Goal: Task Accomplishment & Management: Manage account settings

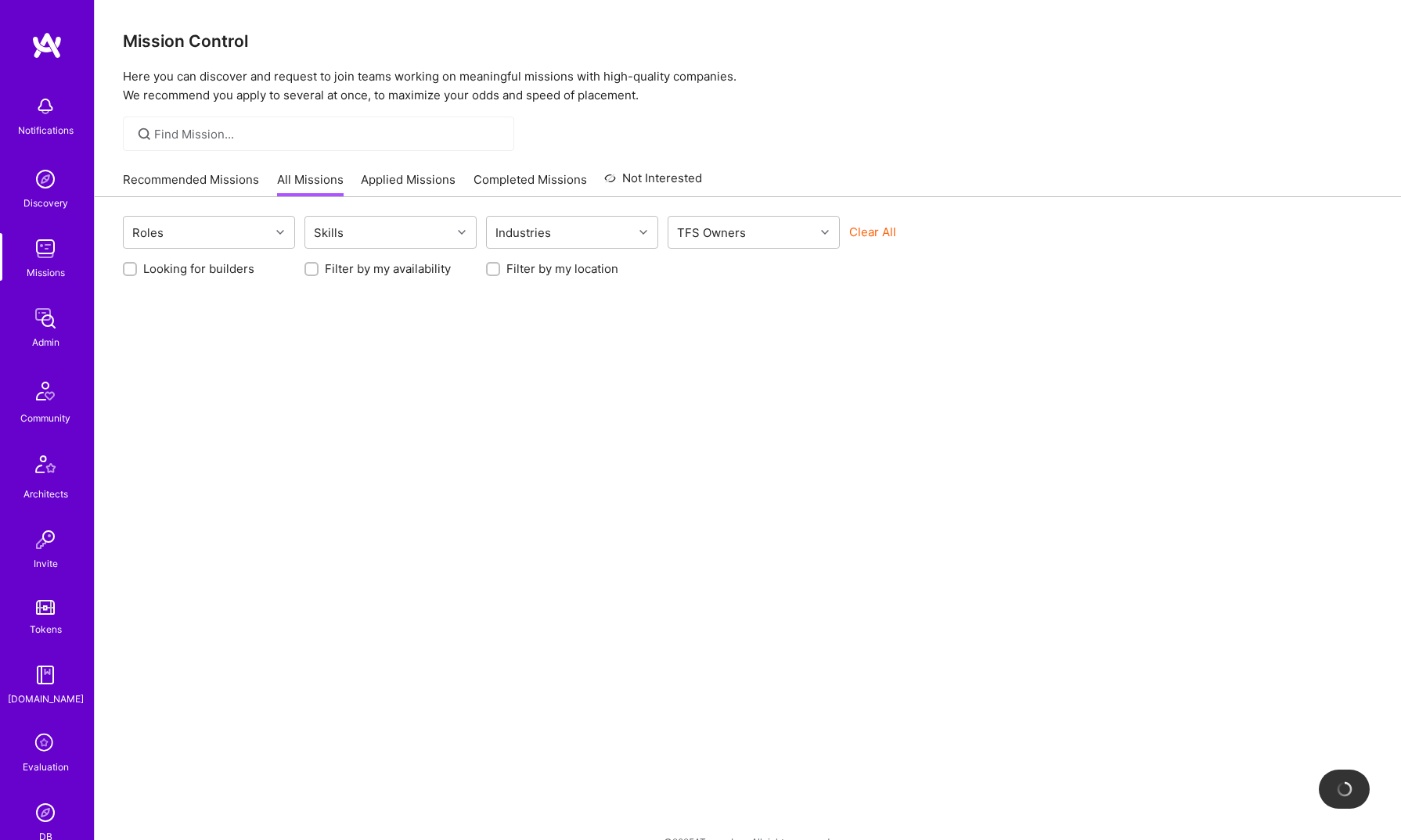
click at [49, 331] on img at bounding box center [45, 317] width 31 height 31
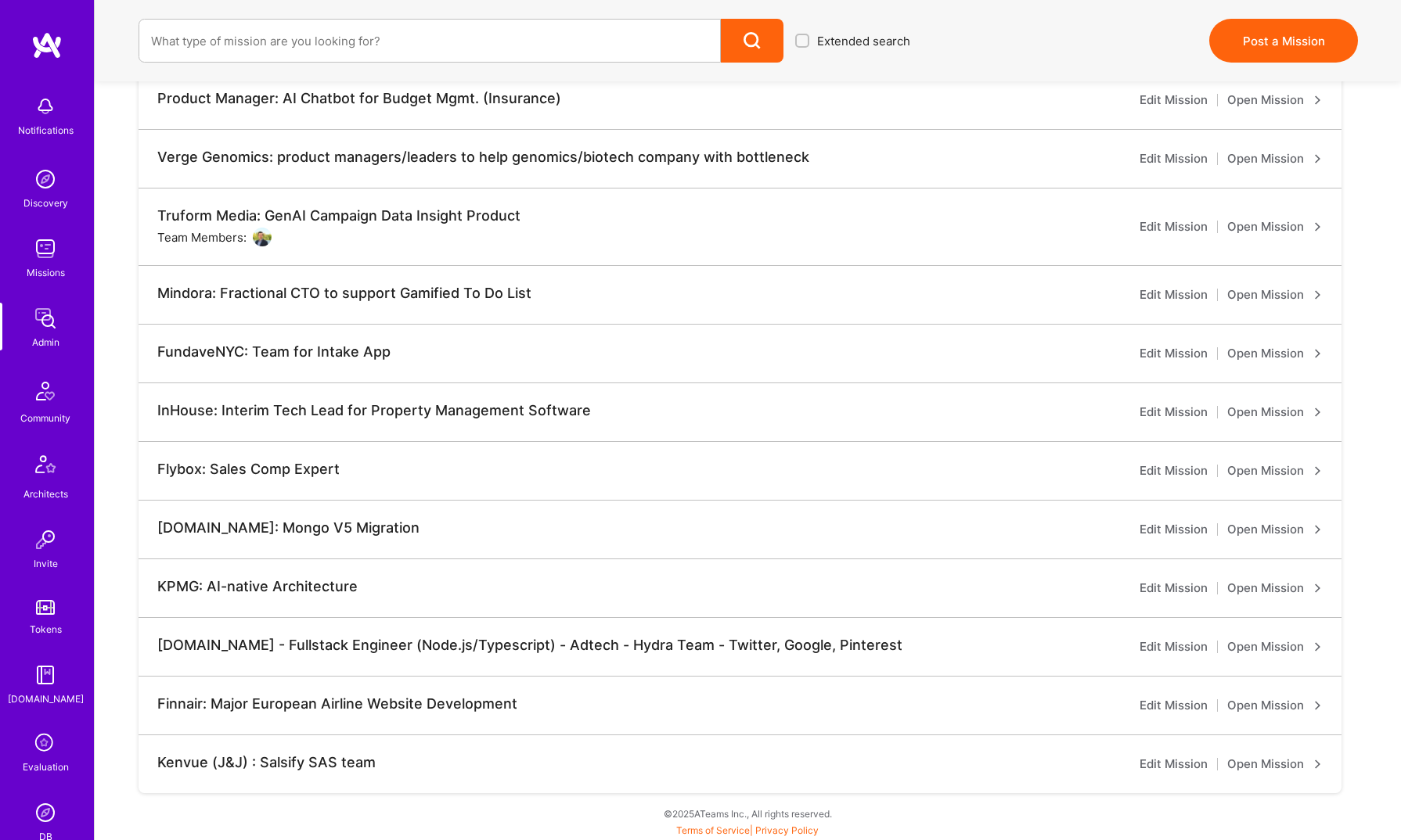
scroll to position [158, 0]
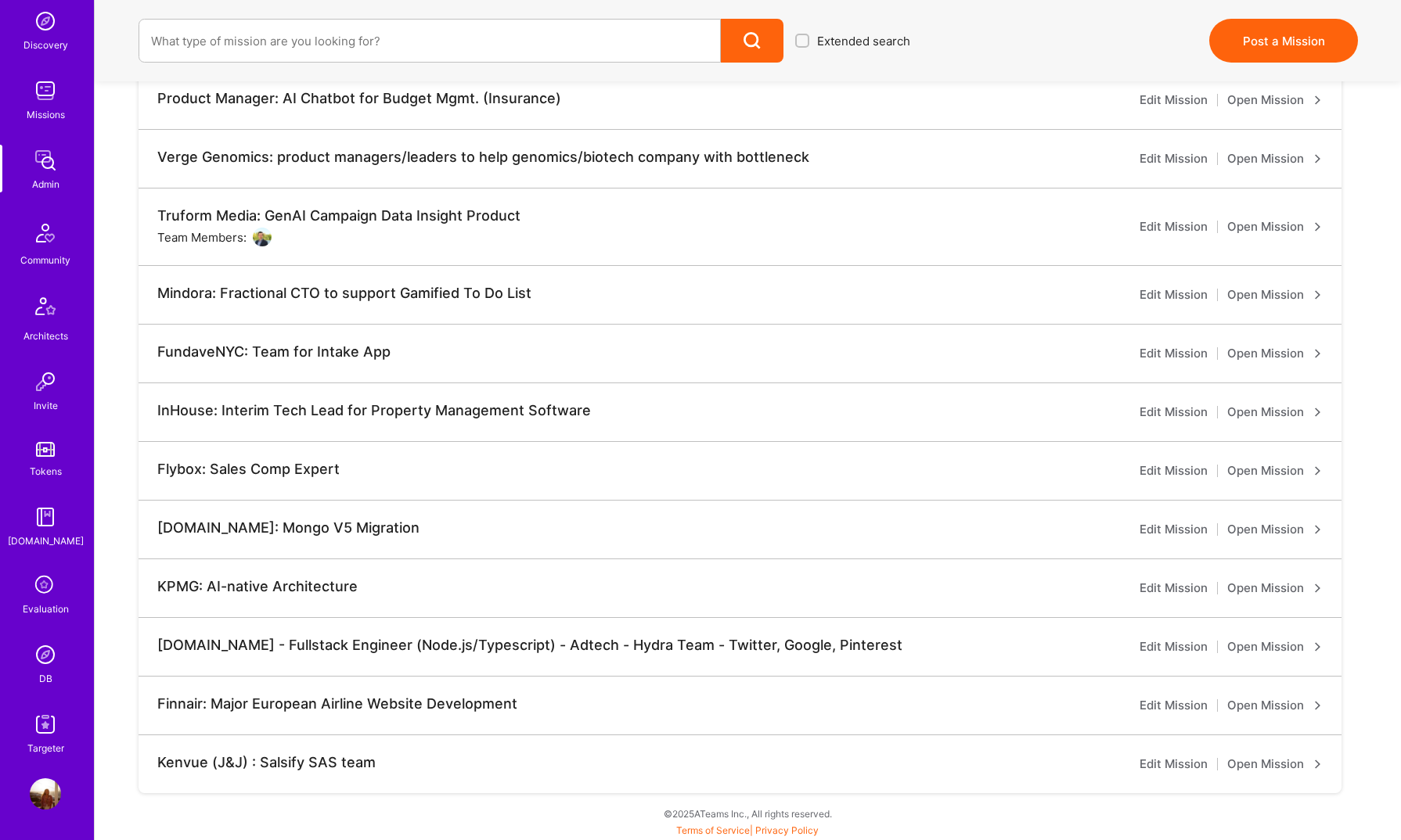
click at [36, 671] on link "DB" at bounding box center [46, 663] width 97 height 48
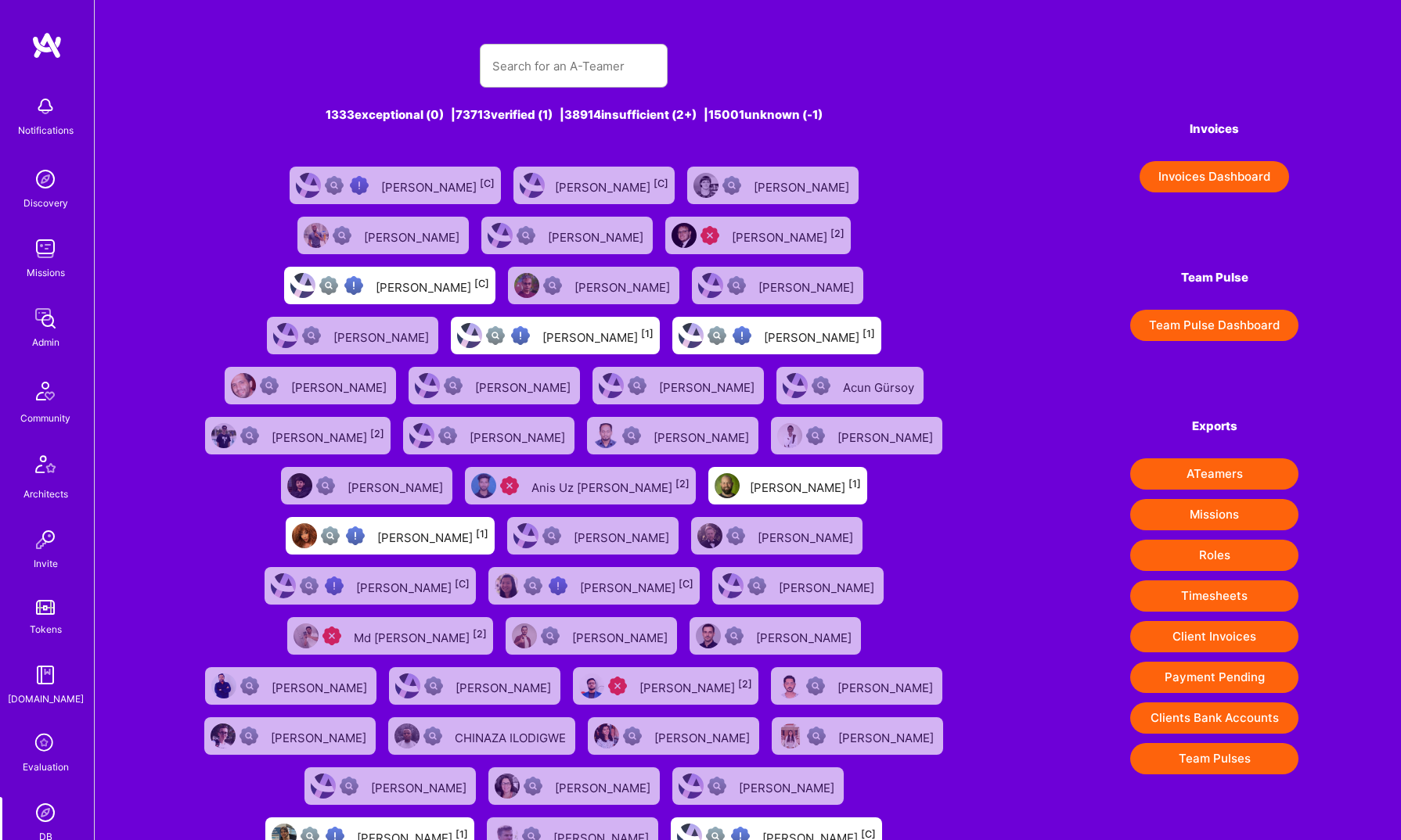
click at [597, 86] on div at bounding box center [573, 66] width 188 height 44
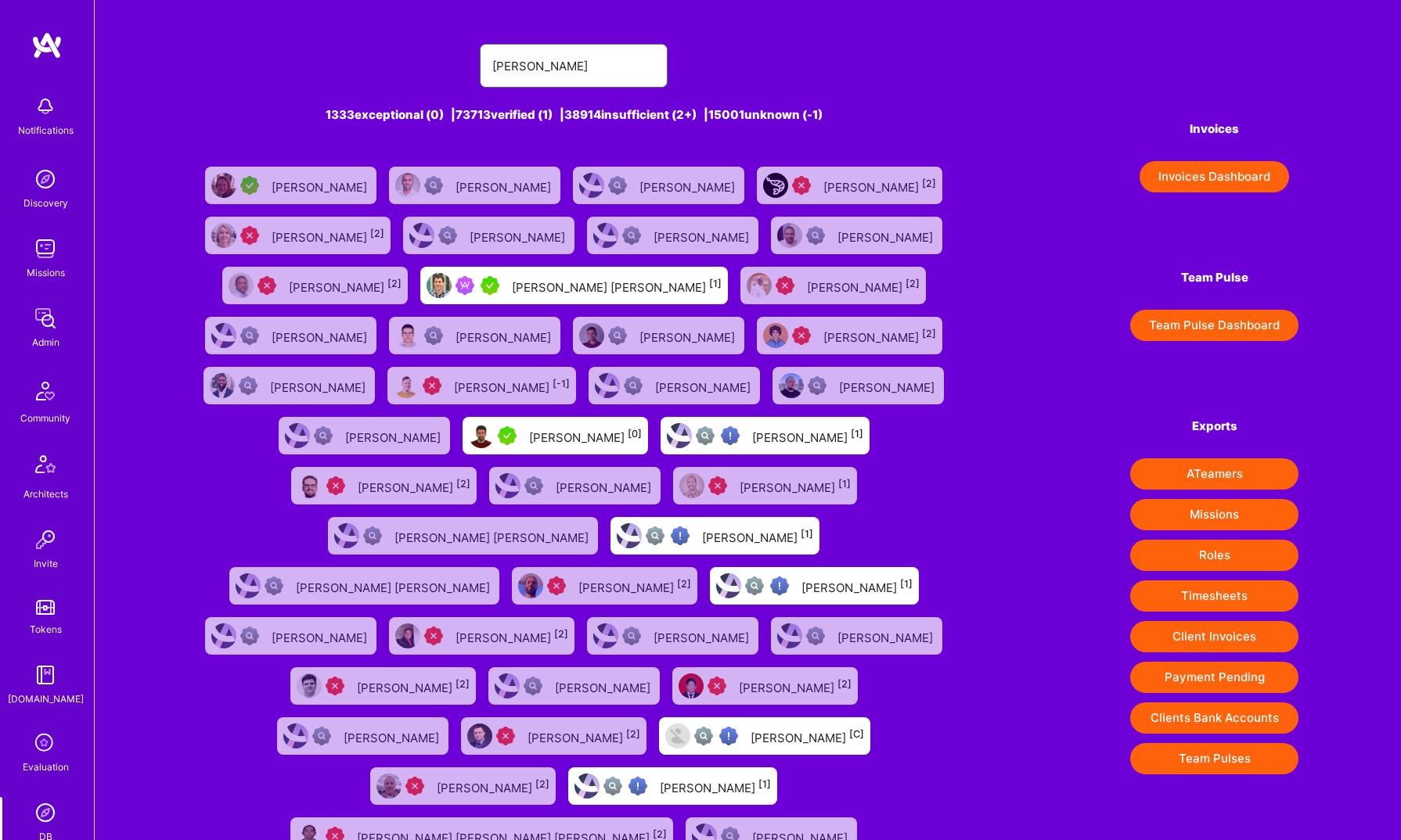
type input "[PERSON_NAME]"
click at [591, 261] on link "[PERSON_NAME] [PERSON_NAME] [1]" at bounding box center [574, 285] width 320 height 50
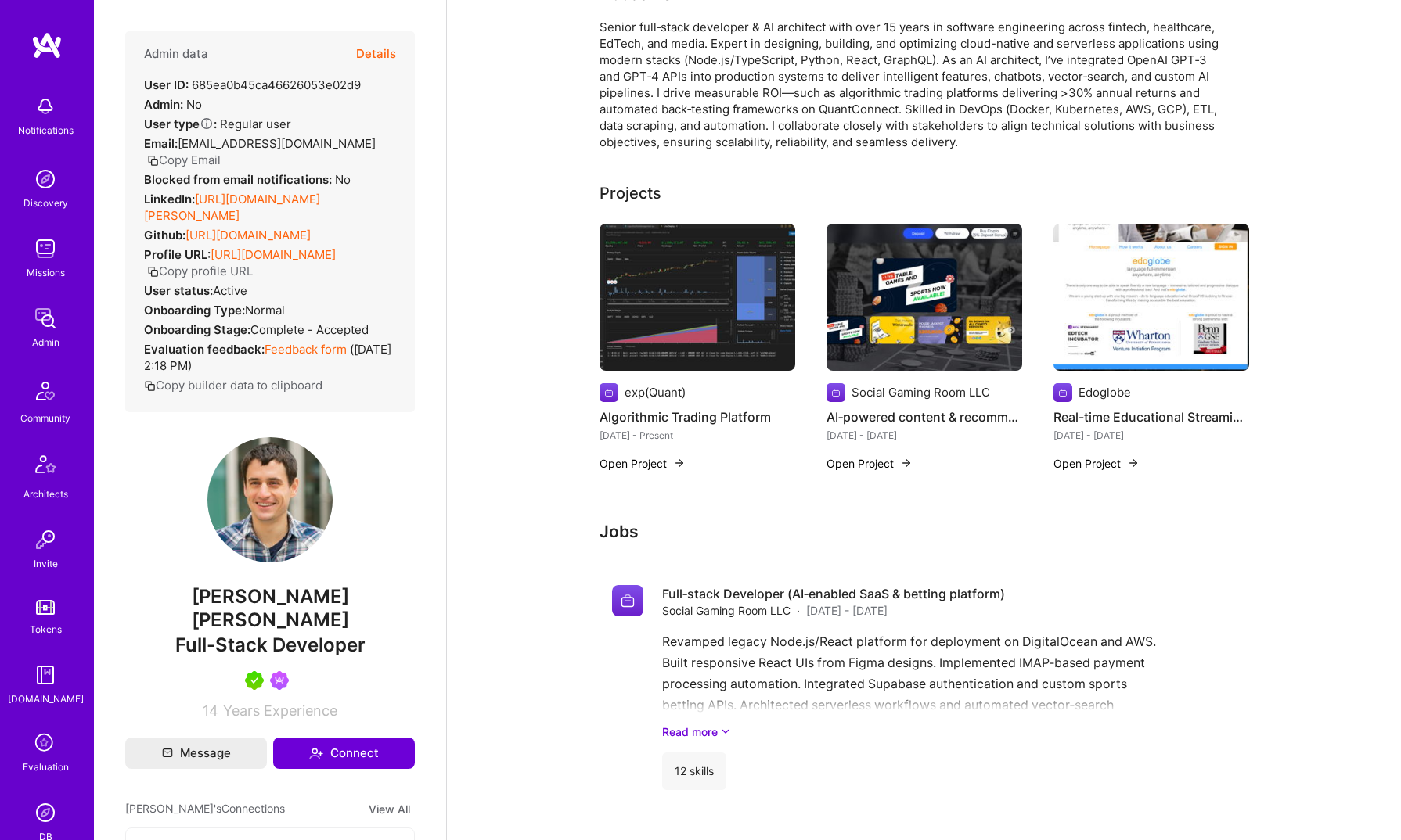
click at [394, 43] on div "Admin data Details User ID: 685ea0b45ca46626053e02d9 Admin: No User type Regula…" at bounding box center [270, 221] width 289 height 381
click at [376, 48] on button "Details" at bounding box center [376, 53] width 40 height 45
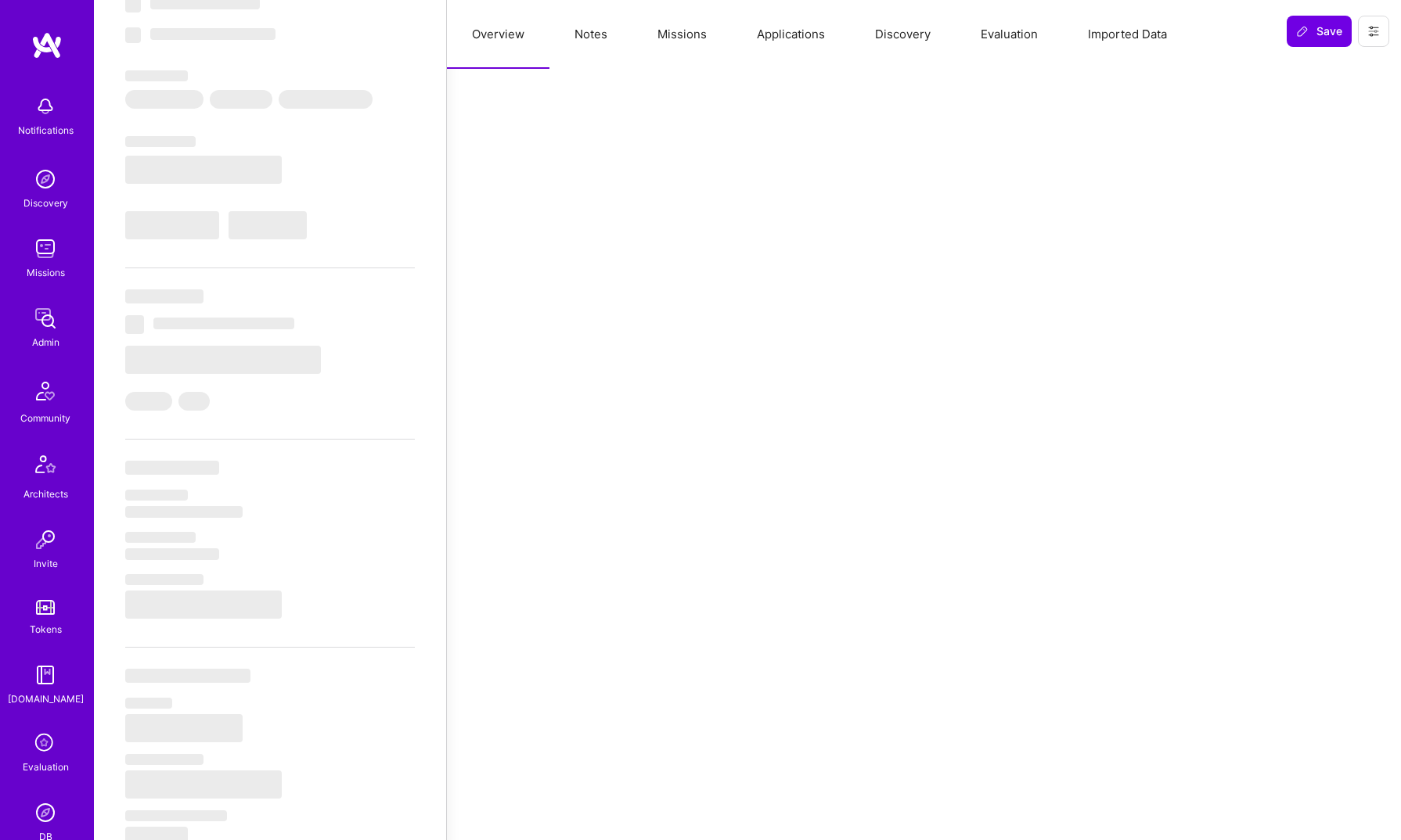
select select "Not Available"
select select "1 Month"
select select "5"
select select "7"
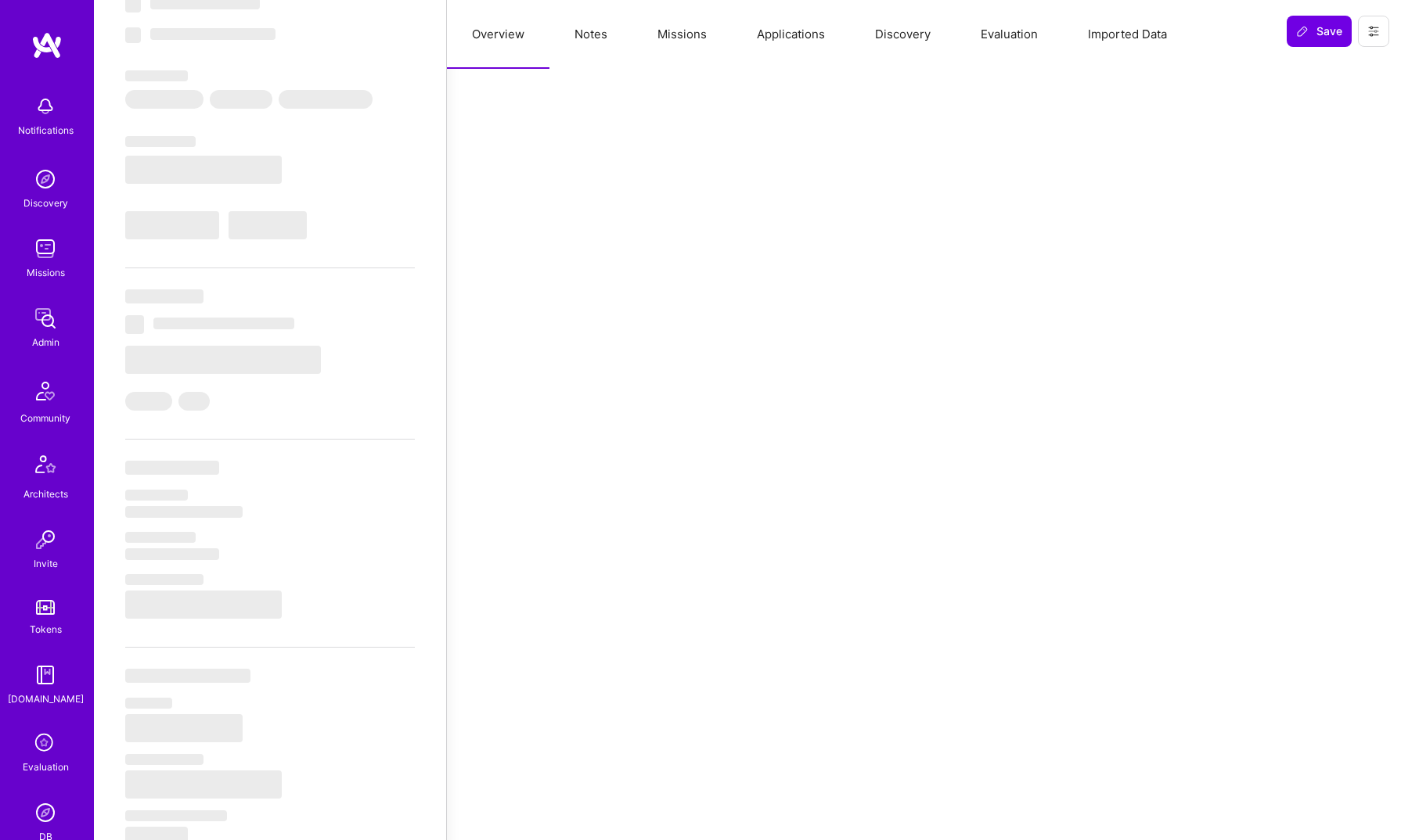
select select "6"
select select "AD"
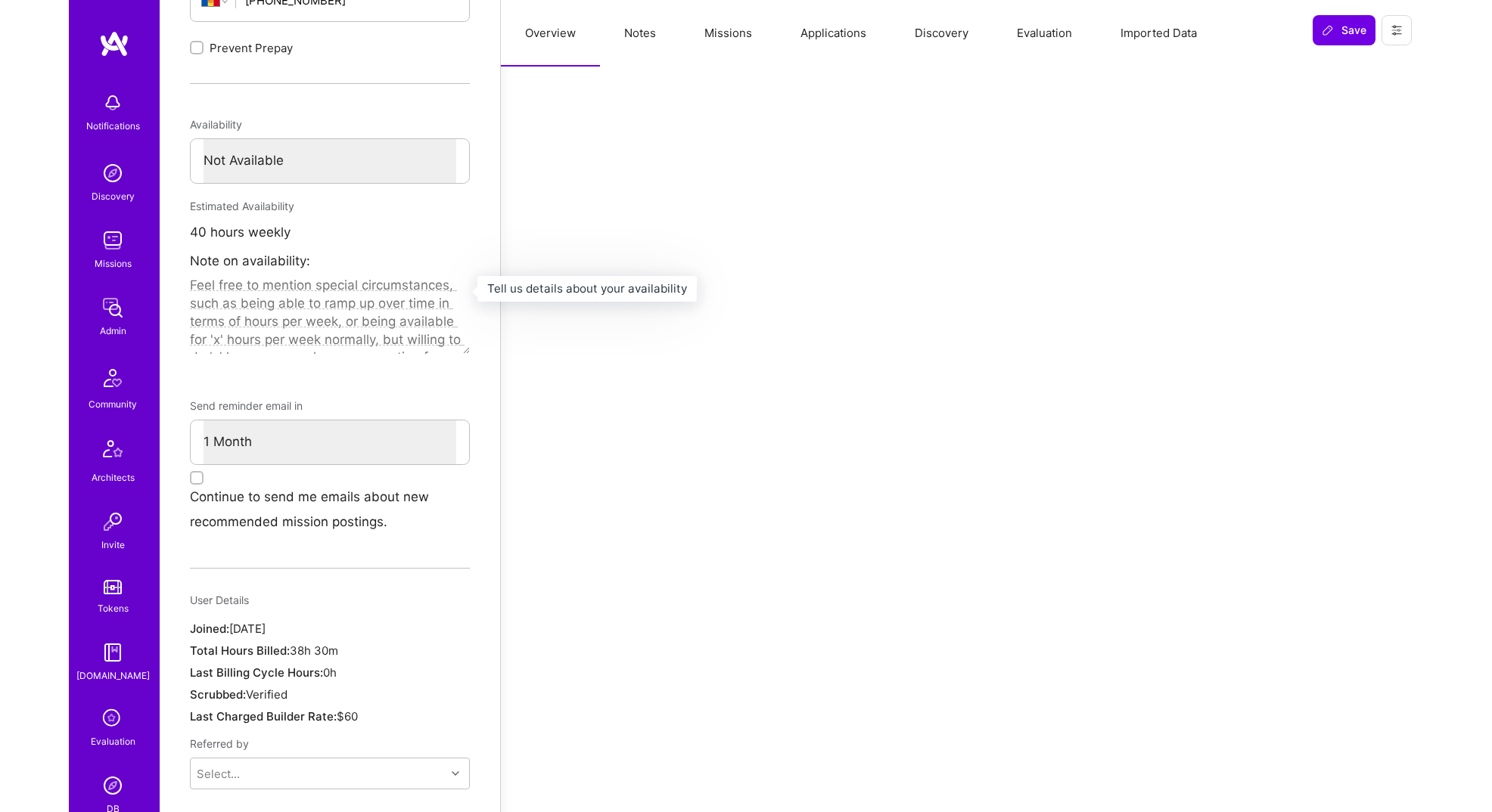
scroll to position [693, 0]
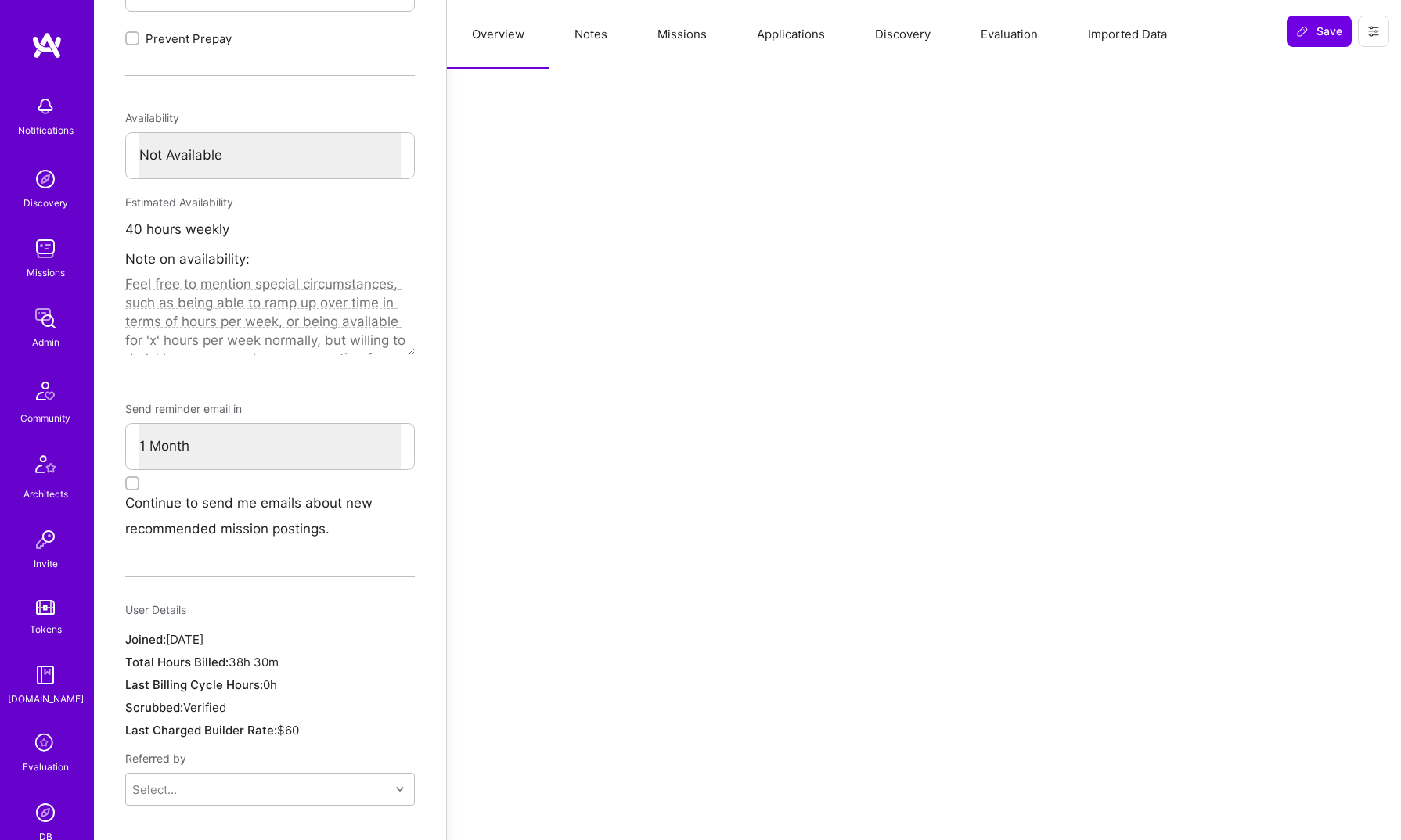
type textarea "x"
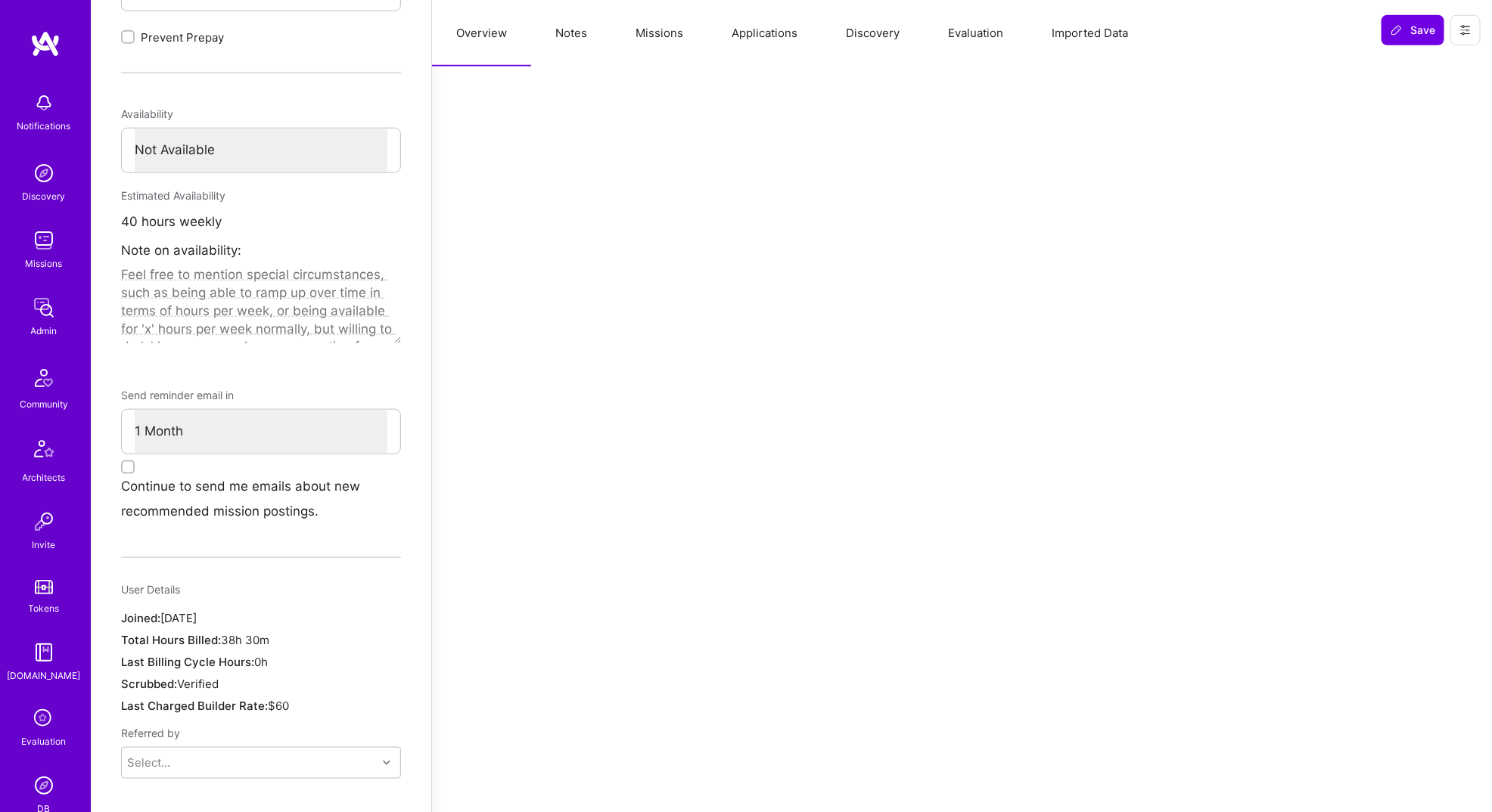
drag, startPoint x: 43, startPoint y: 45, endPoint x: 43, endPoint y: 605, distance: 560.0
click at [53, 320] on img at bounding box center [43, 307] width 30 height 30
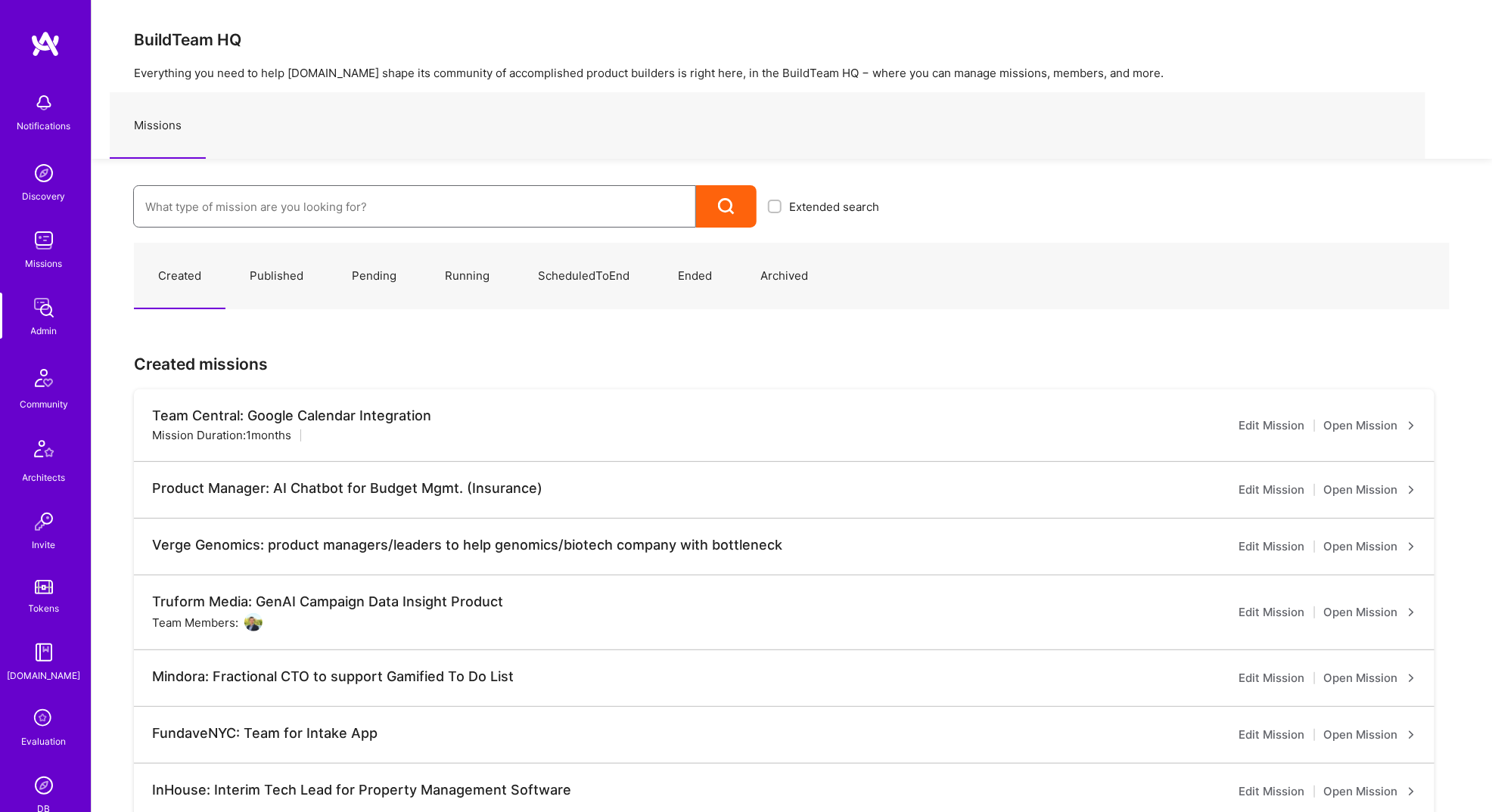
click at [241, 209] on input at bounding box center [414, 206] width 539 height 39
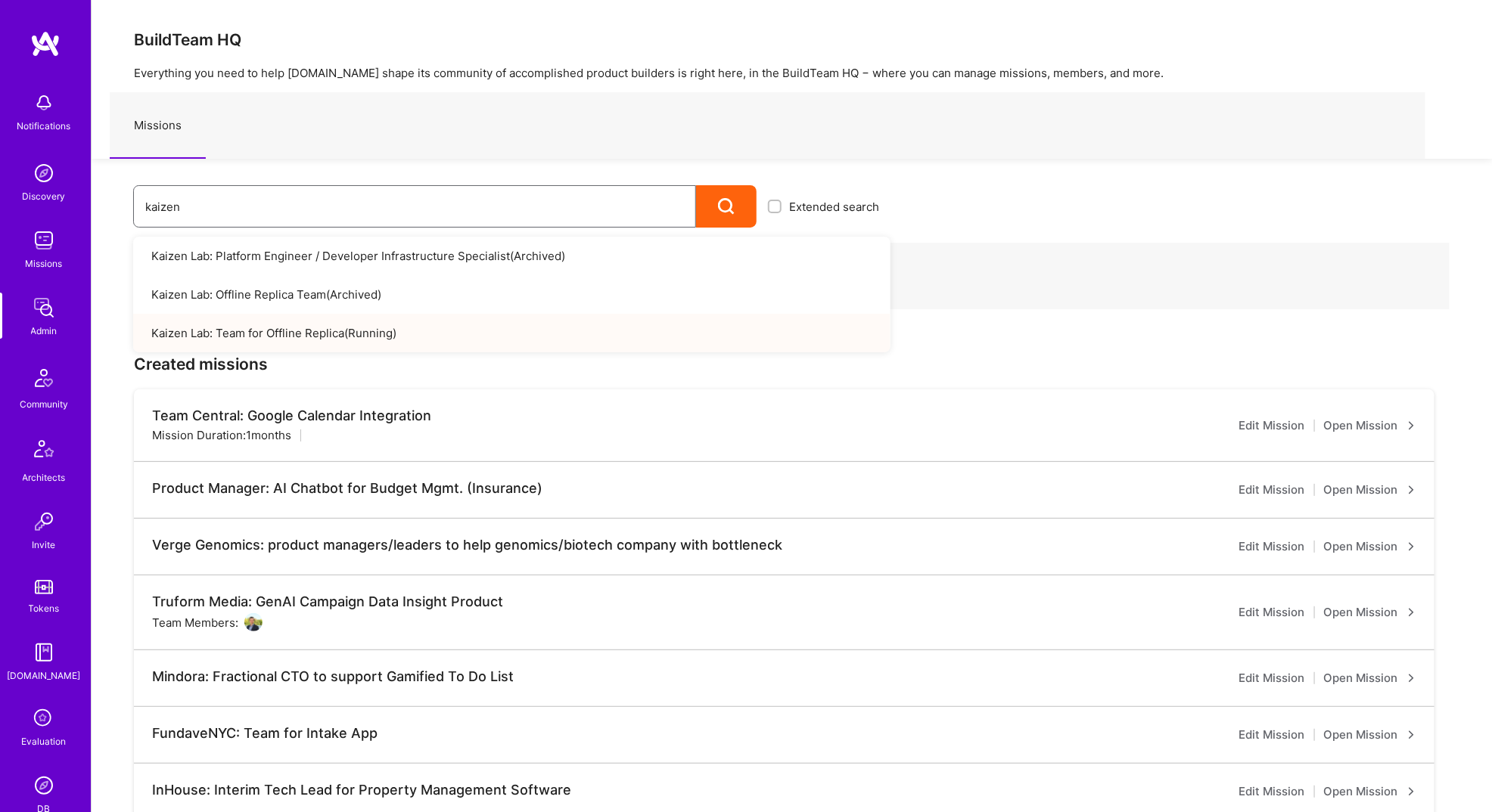
type input "kaizen"
click at [244, 329] on link "Kaizen Lab: Team for Offline Replica ( Running )" at bounding box center [512, 333] width 757 height 39
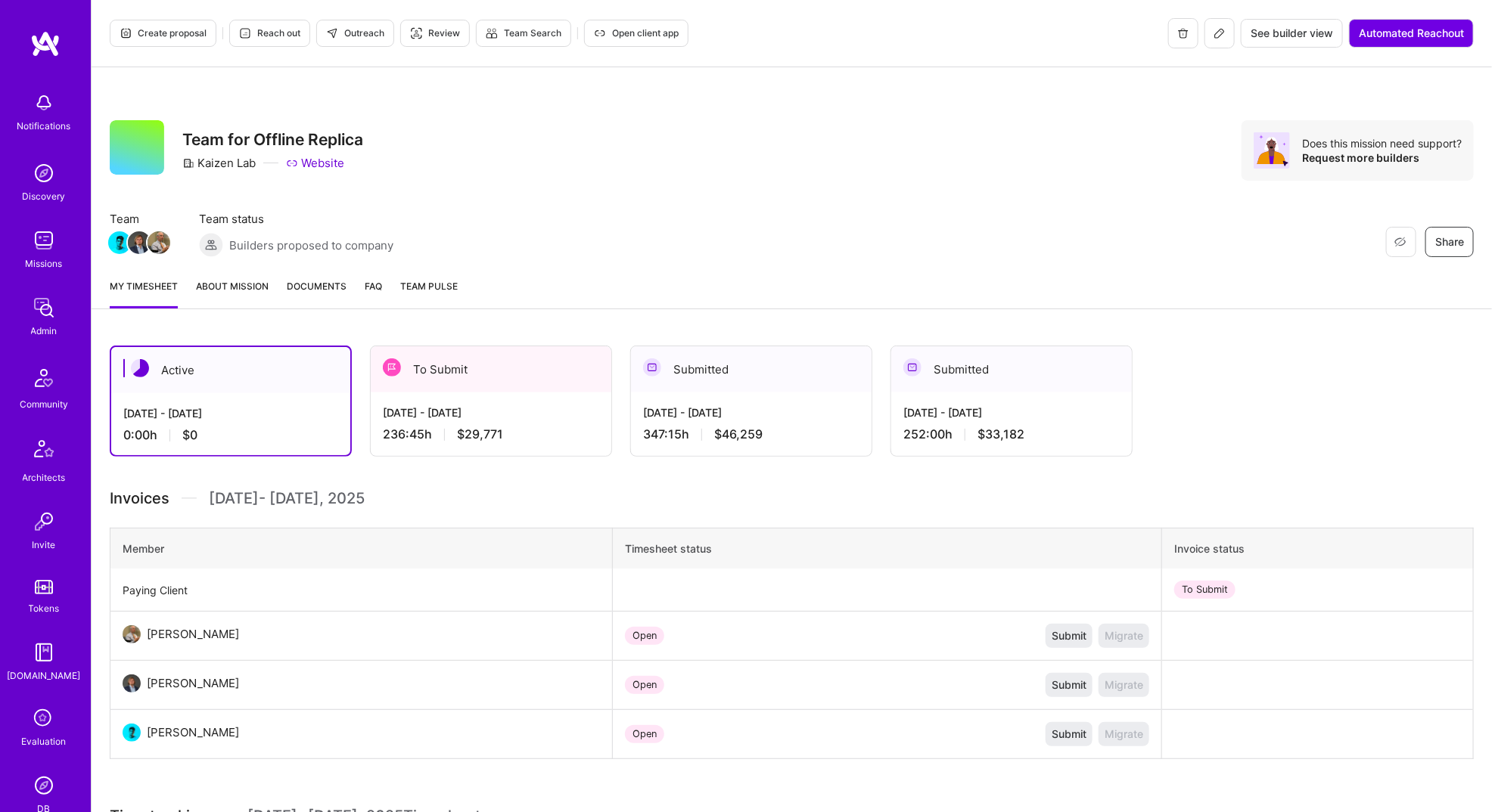
scroll to position [224, 0]
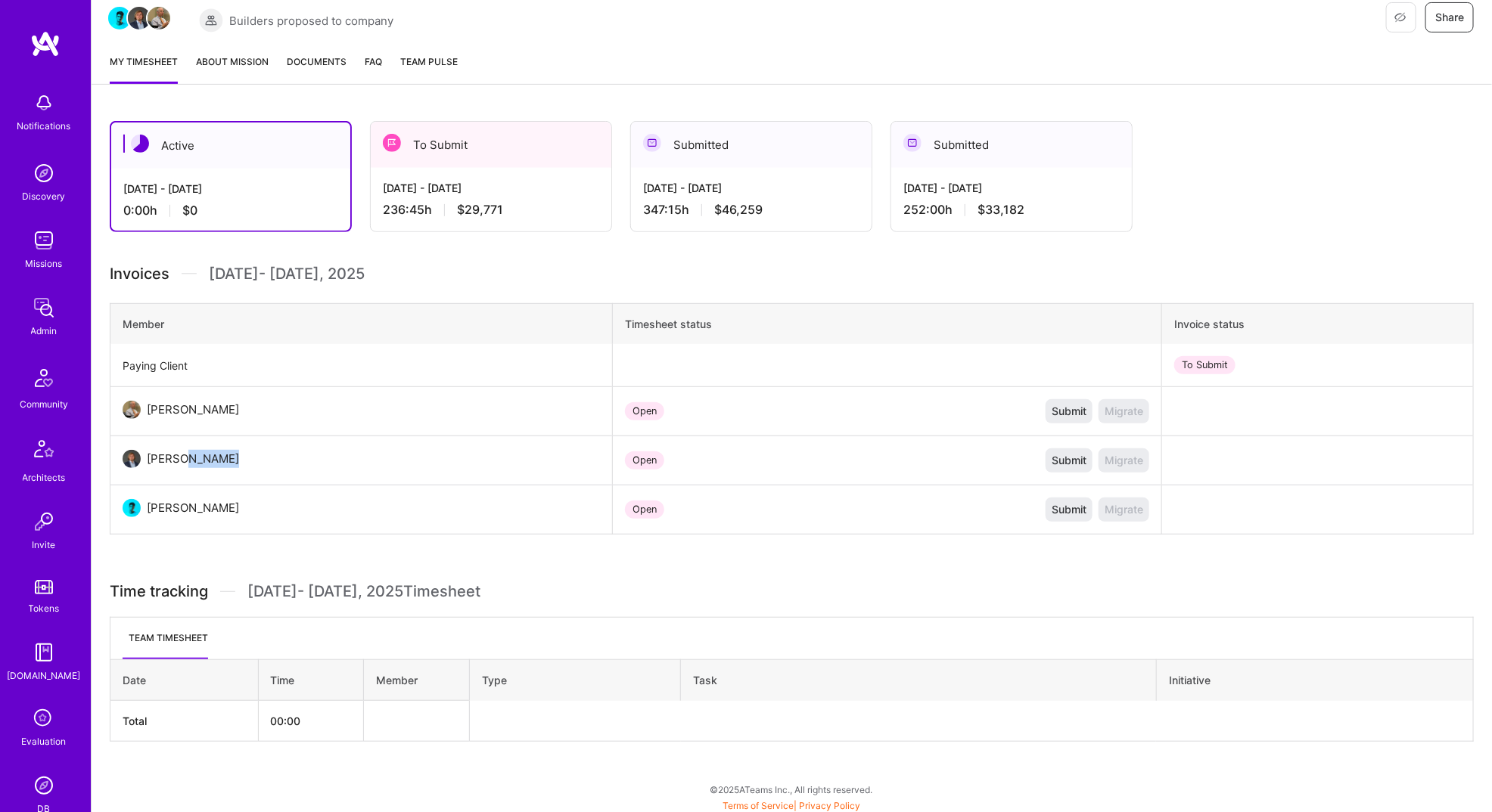
drag, startPoint x: 176, startPoint y: 457, endPoint x: 325, endPoint y: 457, distance: 149.0
click at [325, 457] on td "Piotr Jachowicz" at bounding box center [361, 461] width 502 height 49
copy div "Jachowicz"
